Goal: Task Accomplishment & Management: Complete application form

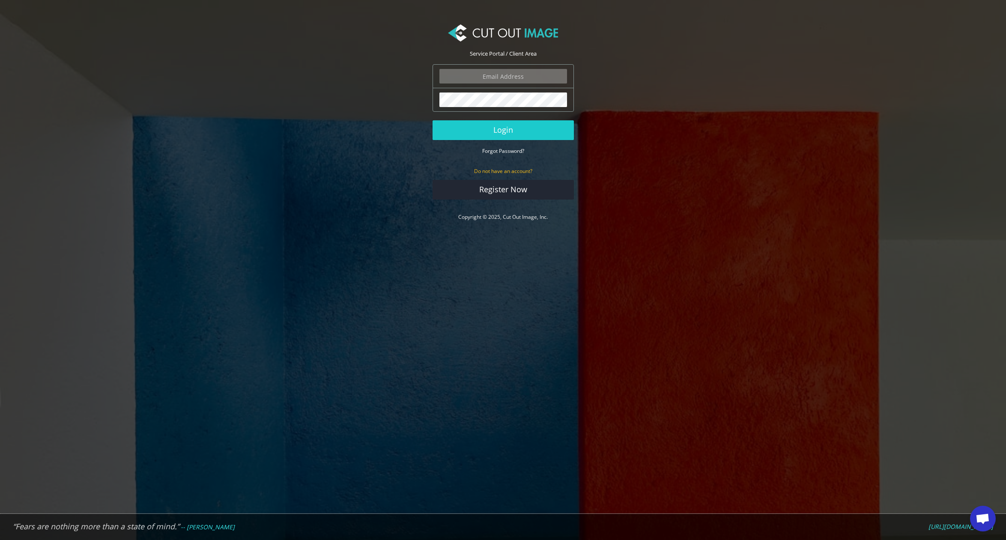
type input "[PERSON_NAME][EMAIL_ADDRESS][PERSON_NAME][DOMAIN_NAME]"
click at [504, 125] on button "Login" at bounding box center [502, 130] width 141 height 20
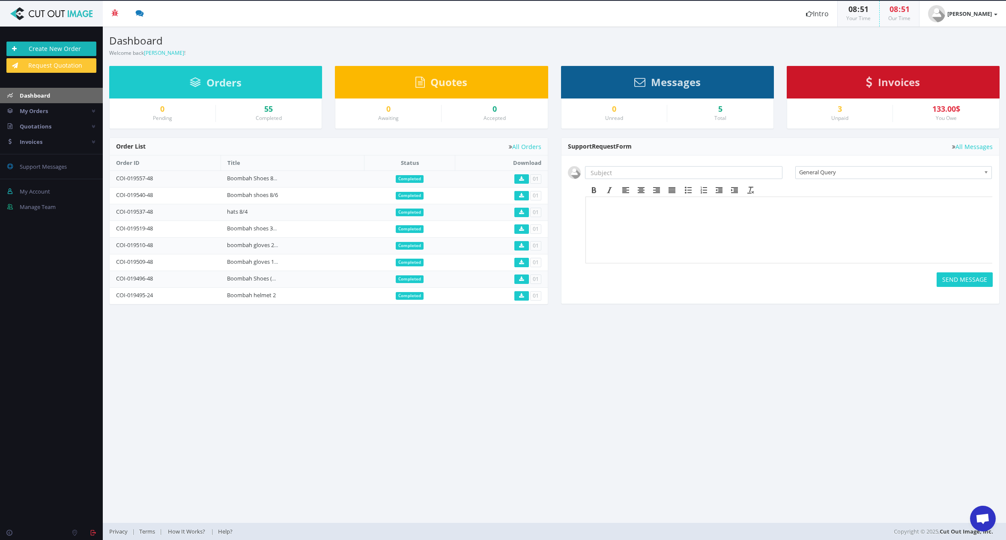
click at [58, 46] on link "Create New Order" at bounding box center [51, 49] width 90 height 15
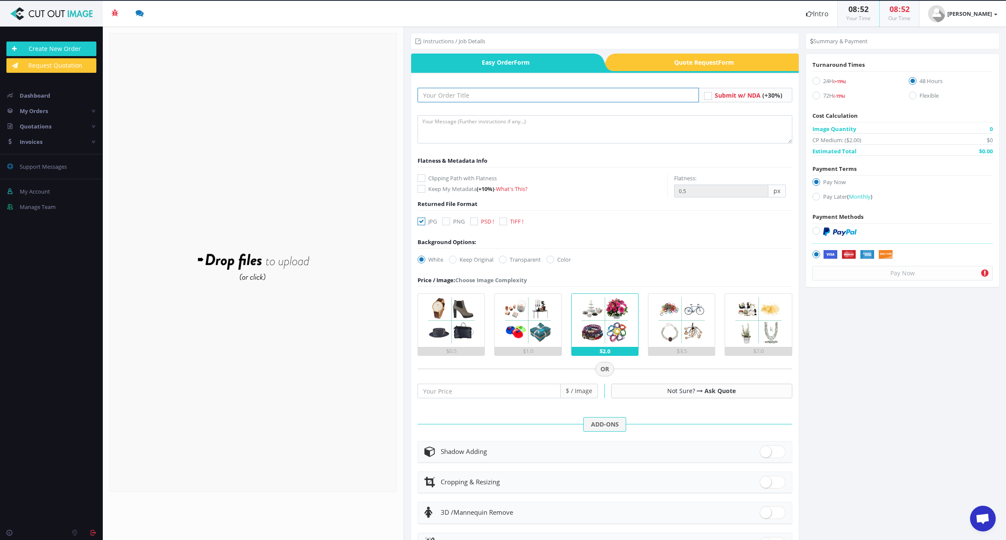
click at [468, 99] on input "text" at bounding box center [557, 95] width 281 height 15
type input "Boombah Shoes (8/19)"
click at [510, 127] on textarea at bounding box center [604, 129] width 375 height 28
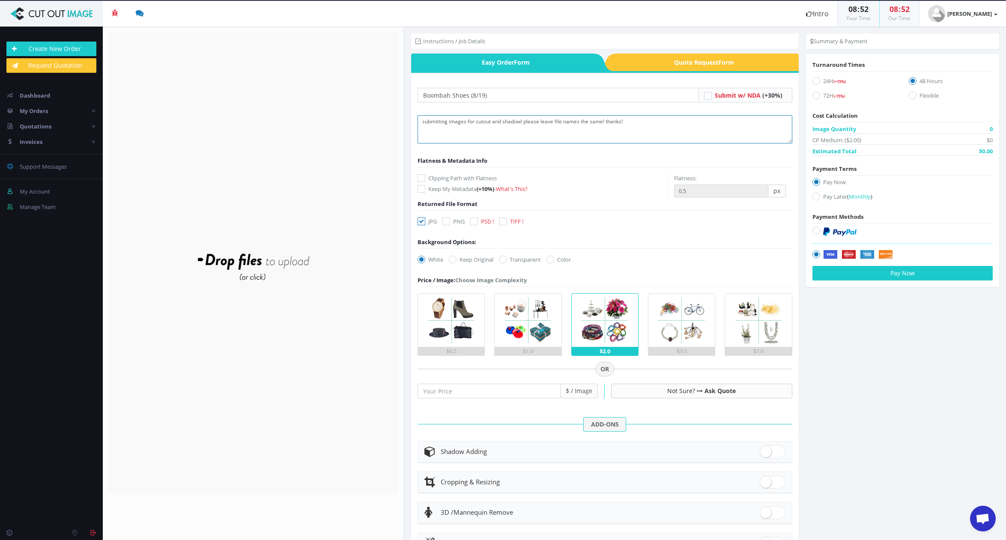
type textarea "submitting images for cutout and shadow! please leave file names the same! than…"
click at [417, 175] on div "Boombah Shoes (8/19) Submit w/ NDA" at bounding box center [604, 351] width 387 height 557
click at [420, 176] on icon at bounding box center [421, 178] width 8 height 8
click at [420, 176] on input "Clipping Path with Flatness" at bounding box center [423, 179] width 6 height 6
checkbox input "true"
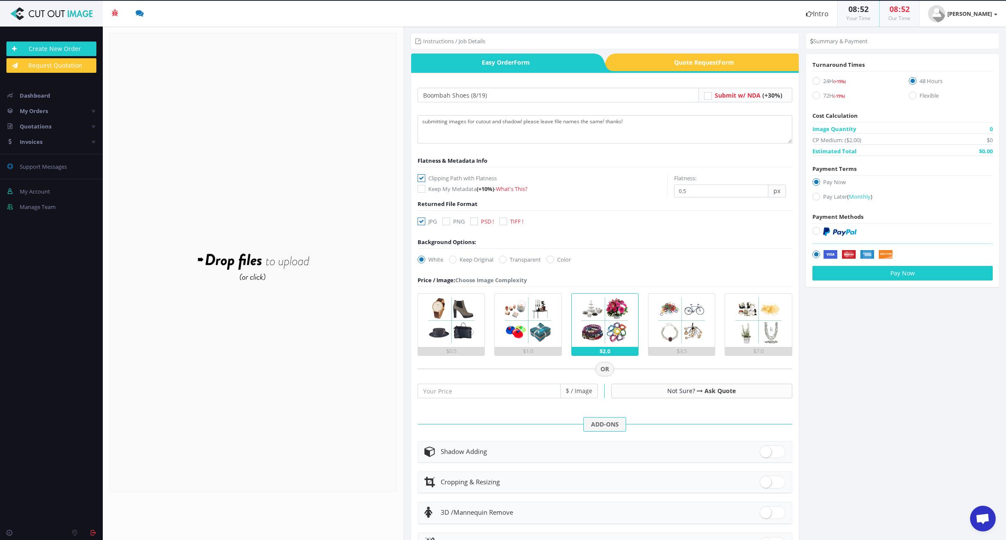
click at [447, 223] on icon at bounding box center [446, 221] width 8 height 8
click at [447, 223] on input "PNG" at bounding box center [447, 222] width 6 height 6
checkbox input "true"
click at [421, 220] on icon at bounding box center [421, 221] width 8 height 8
click at [421, 220] on input "JPG" at bounding box center [423, 222] width 6 height 6
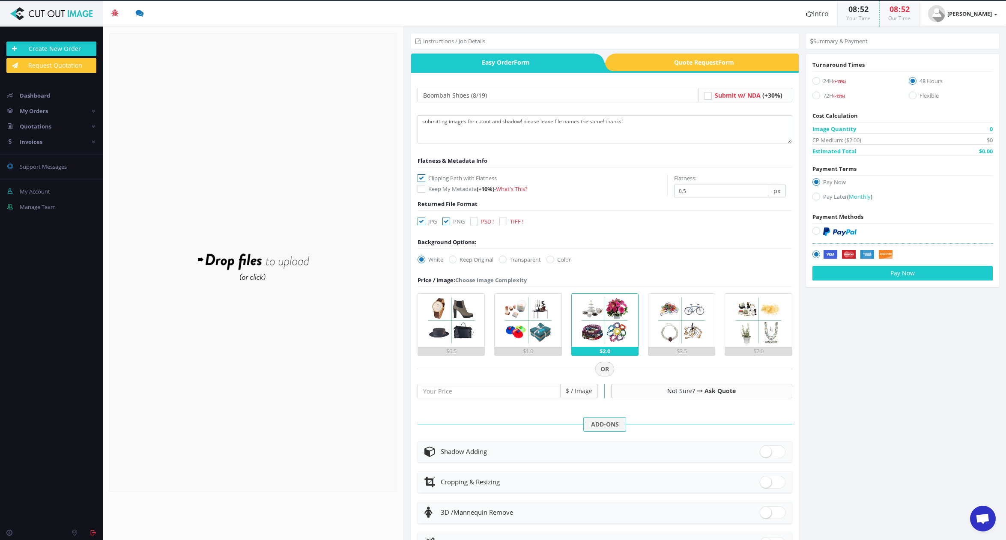
checkbox input "false"
click at [506, 260] on icon at bounding box center [503, 260] width 8 height 8
click at [506, 260] on input "Transparent" at bounding box center [504, 260] width 6 height 6
radio input "true"
click at [540, 348] on div "$1.0" at bounding box center [527, 351] width 66 height 9
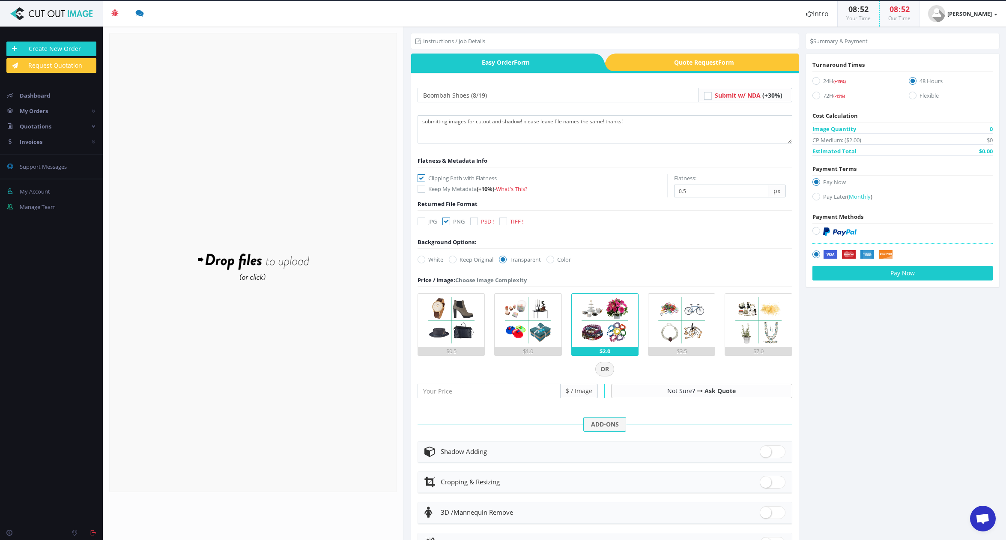
click at [0, 0] on input "$1.0" at bounding box center [0, 0] width 0 height 0
click at [291, 269] on div "Drop files here to upload" at bounding box center [252, 262] width 183 height 53
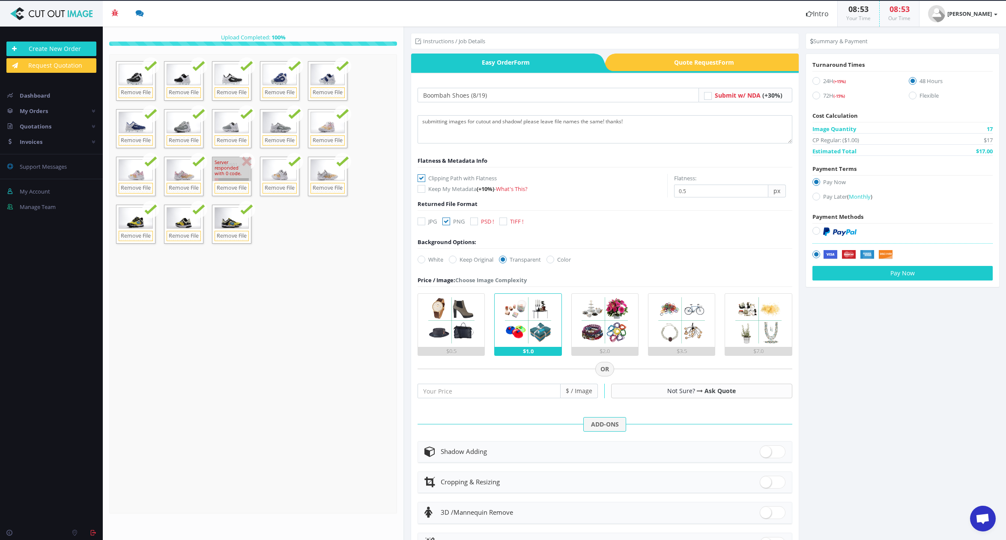
click at [246, 161] on div "Server responded with 0 code." at bounding box center [231, 169] width 39 height 24
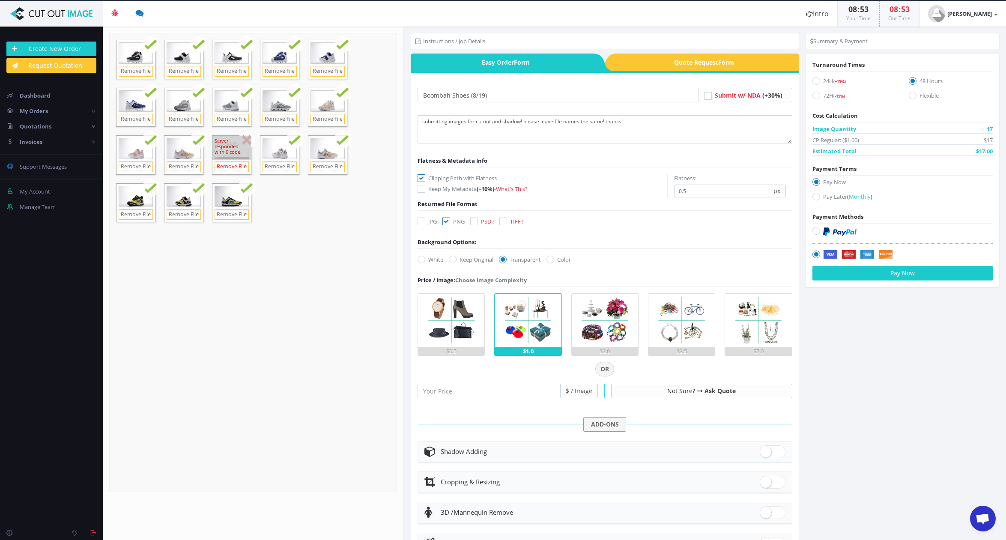
click at [238, 167] on link "Remove File" at bounding box center [231, 166] width 34 height 11
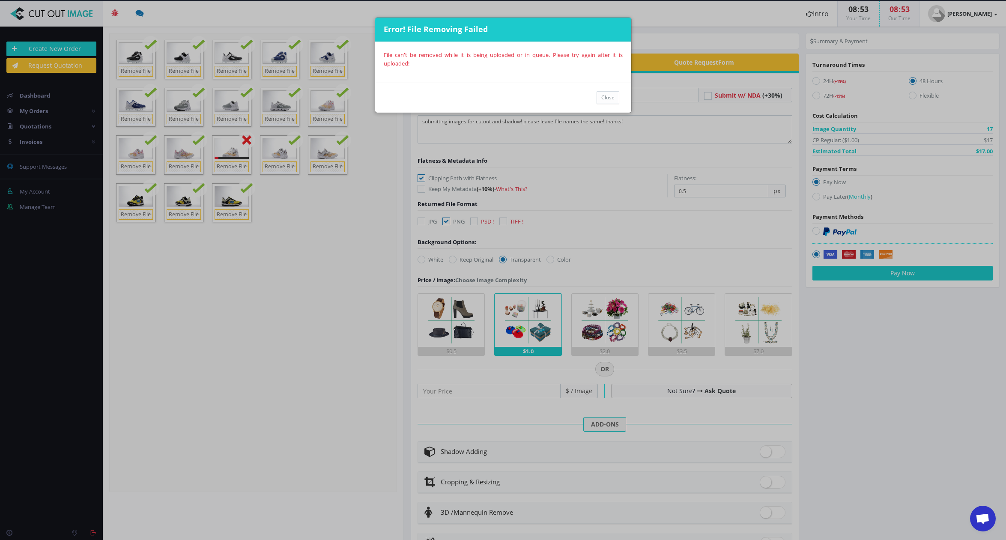
click at [618, 98] on div "Close" at bounding box center [503, 98] width 256 height 30
click at [603, 106] on div "Close" at bounding box center [503, 98] width 256 height 30
click at [605, 92] on button "Close" at bounding box center [607, 97] width 23 height 13
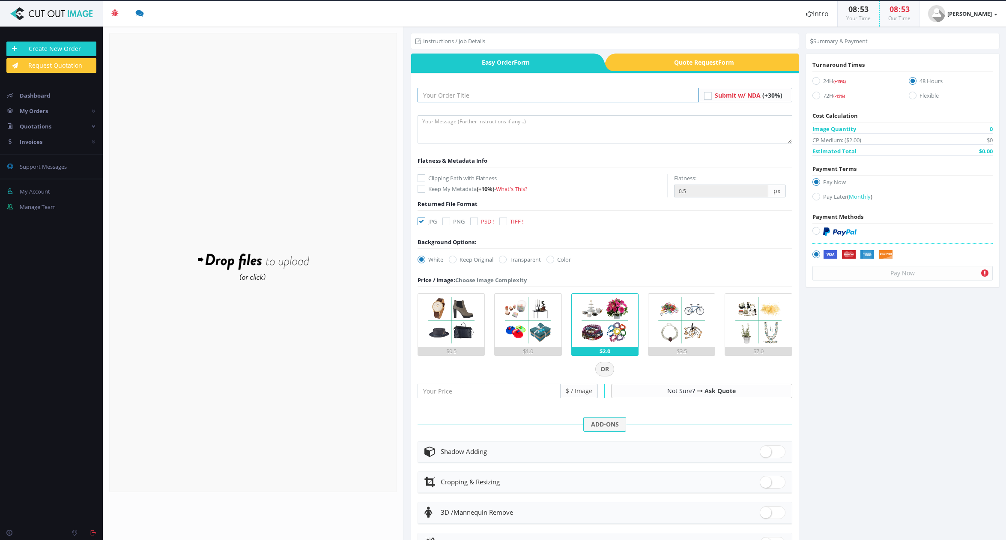
click at [491, 90] on input "text" at bounding box center [557, 95] width 281 height 15
click at [271, 222] on form "Drop files here to upload" at bounding box center [253, 262] width 288 height 459
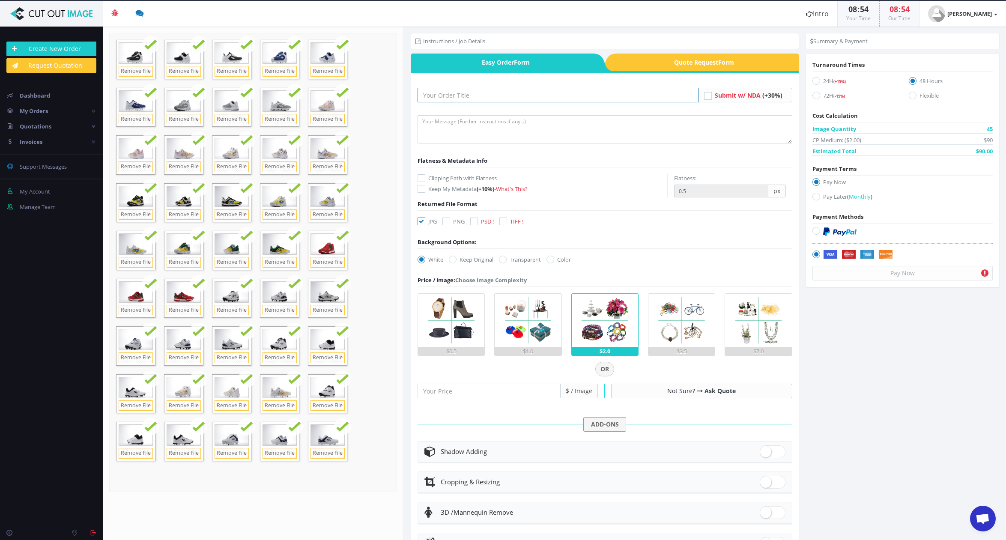
click at [447, 96] on input "text" at bounding box center [557, 95] width 281 height 15
type input "Boombah Shoes (8.19)"
click at [451, 134] on textarea at bounding box center [604, 129] width 375 height 28
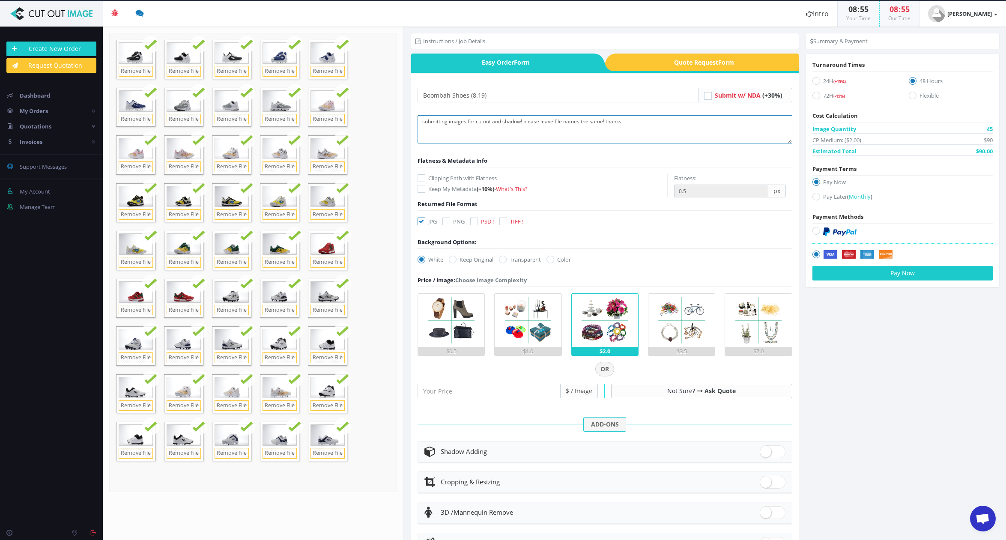
type textarea "submitting images for cutout and shadow! please leave file names the same! than…"
click at [421, 179] on icon at bounding box center [421, 178] width 8 height 8
click at [421, 179] on input "Clipping Path with Flatness" at bounding box center [423, 179] width 6 height 6
checkbox input "true"
click at [450, 222] on icon at bounding box center [446, 221] width 8 height 8
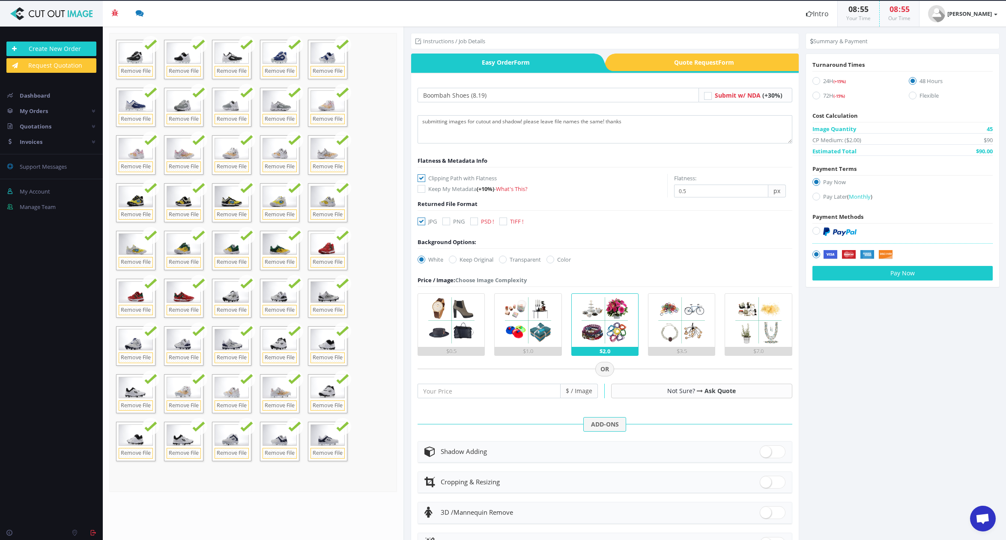
click at [450, 222] on input "PNG" at bounding box center [447, 222] width 6 height 6
checkbox input "true"
click at [421, 223] on icon at bounding box center [421, 221] width 8 height 8
click at [421, 223] on input "JPG" at bounding box center [423, 222] width 6 height 6
checkbox input "false"
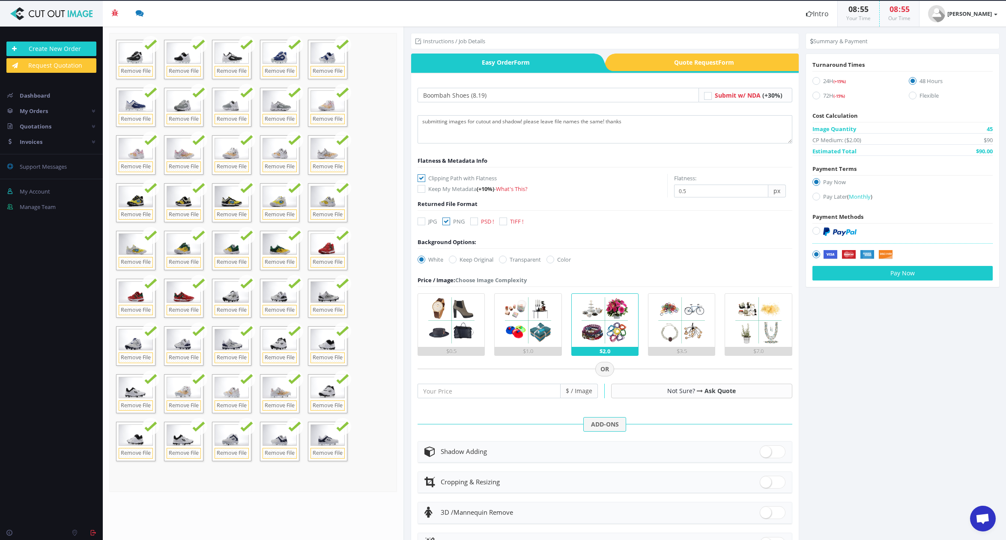
click at [506, 261] on icon at bounding box center [503, 260] width 8 height 8
click at [506, 261] on input "Transparent" at bounding box center [504, 260] width 6 height 6
radio input "true"
click at [549, 348] on div "$1.0" at bounding box center [527, 351] width 66 height 9
click at [0, 0] on input "$1.0" at bounding box center [0, 0] width 0 height 0
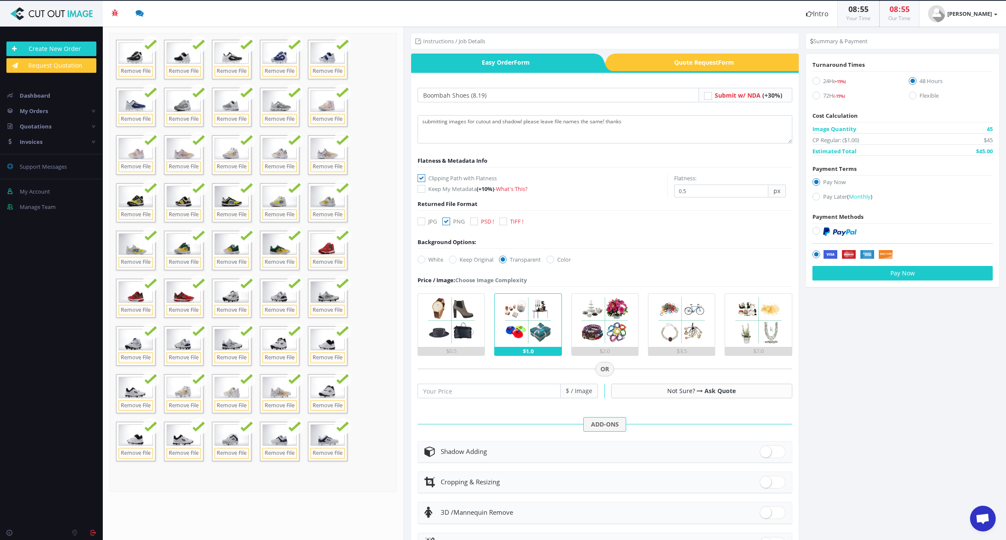
click at [771, 453] on span at bounding box center [773, 451] width 26 height 13
click at [765, 453] on input "checkbox" at bounding box center [763, 450] width 6 height 6
checkbox input "true"
radio input "true"
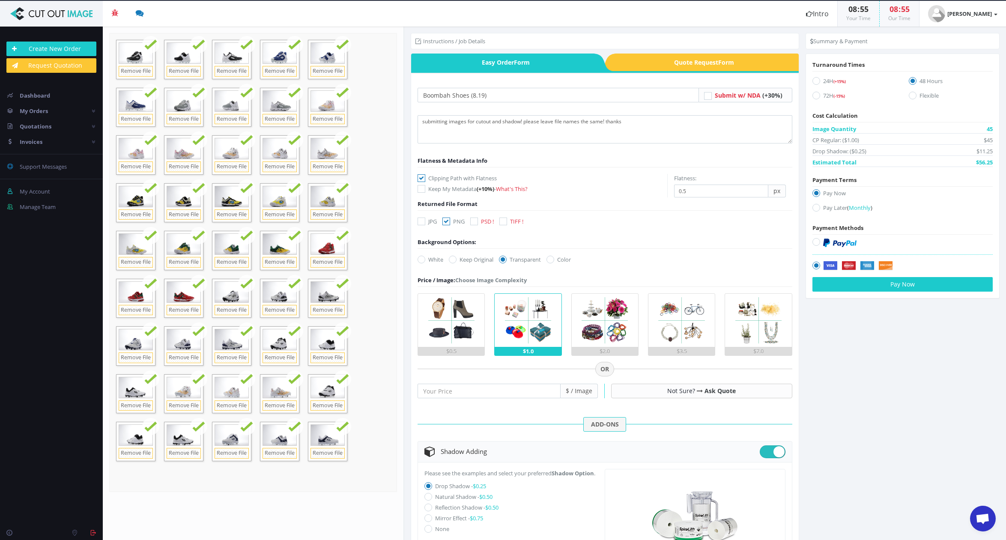
click at [429, 500] on icon at bounding box center [428, 497] width 8 height 8
click at [429, 500] on input "Natural Shadow - $0.50" at bounding box center [429, 497] width 6 height 6
radio input "true"
click at [814, 208] on icon at bounding box center [816, 208] width 8 height 8
click at [814, 208] on input "Pay Later ( Monthly )" at bounding box center [817, 208] width 6 height 6
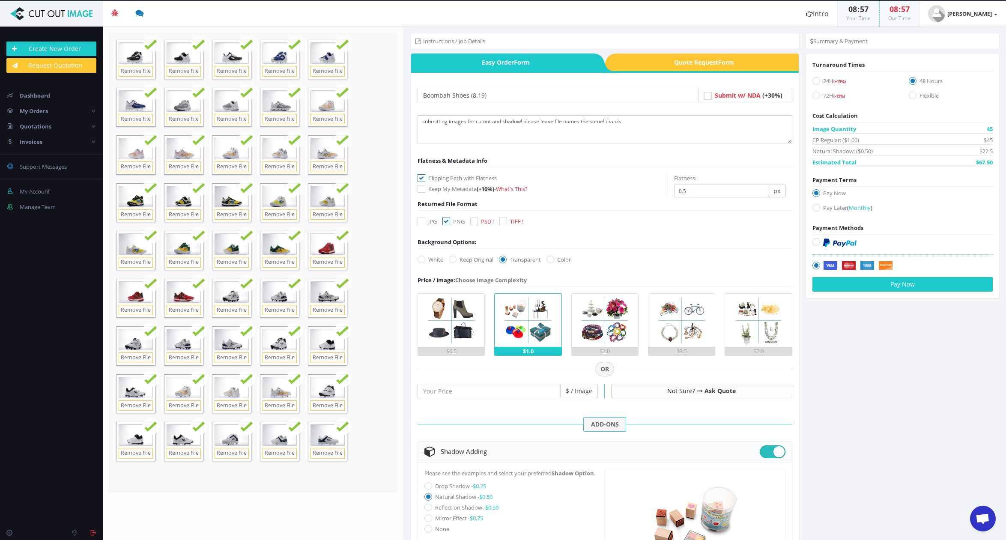
radio input "true"
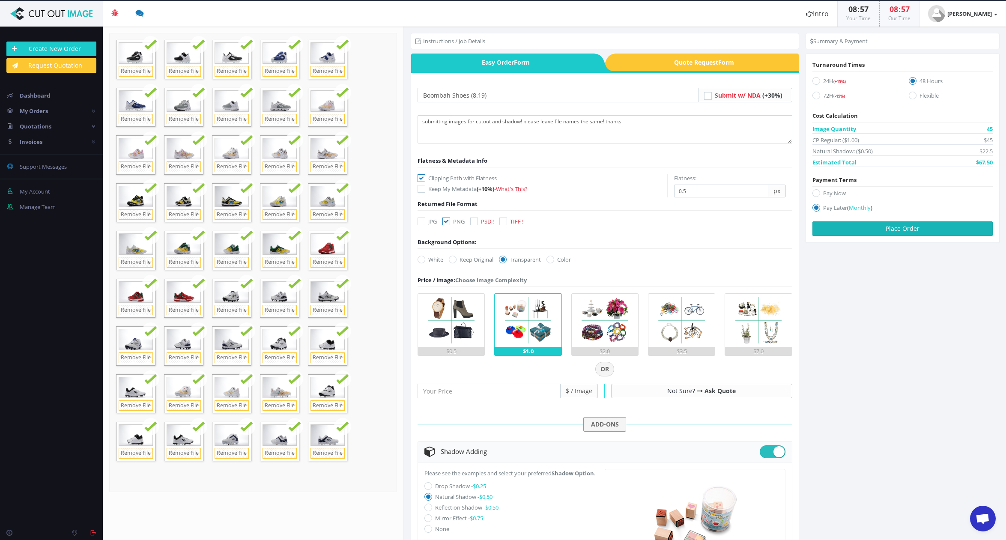
click at [904, 230] on button "Place Order" at bounding box center [902, 228] width 180 height 15
